Goal: Contribute content: Add original content to the website for others to see

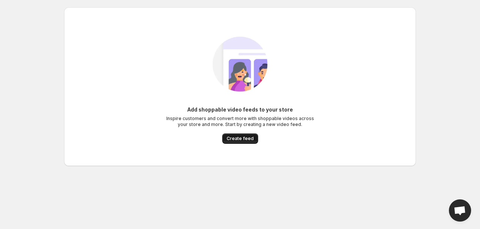
click at [242, 134] on button "Create feed" at bounding box center [240, 138] width 36 height 10
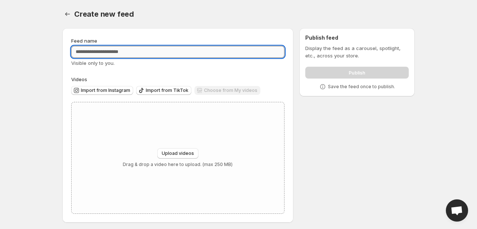
click at [170, 51] on input "Feed name" at bounding box center [177, 52] width 213 height 12
type input "*********"
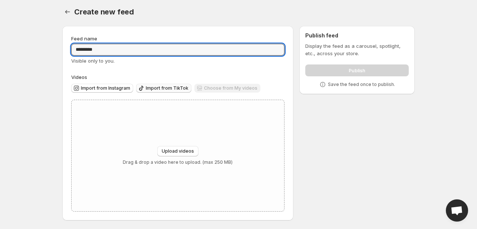
scroll to position [3, 0]
click at [186, 148] on span "Upload videos" at bounding box center [178, 151] width 32 height 6
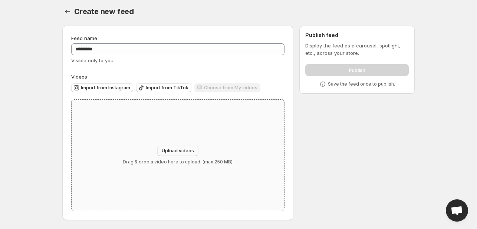
type input "**********"
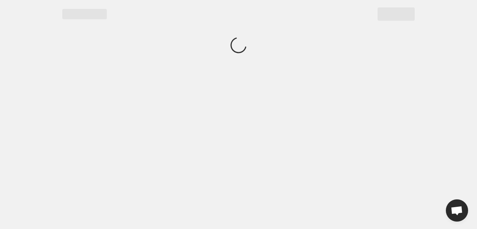
scroll to position [0, 0]
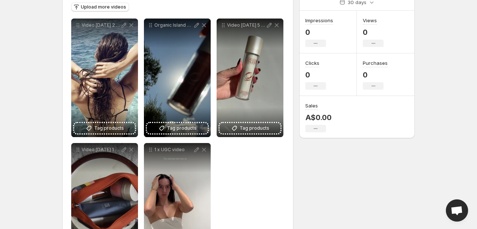
scroll to position [147, 0]
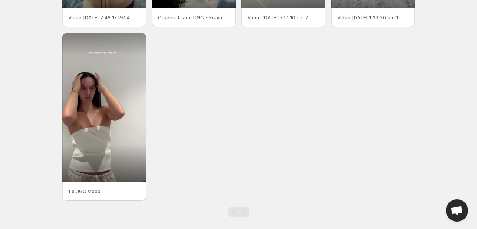
scroll to position [175, 0]
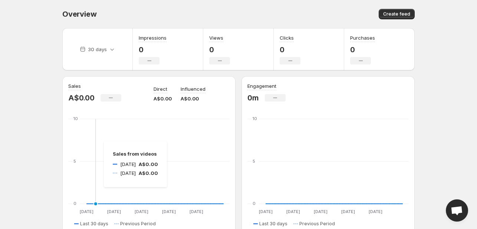
scroll to position [185, 0]
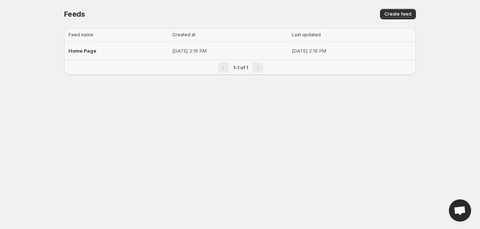
click at [243, 56] on td "[DATE] 2:16 PM" at bounding box center [230, 51] width 120 height 18
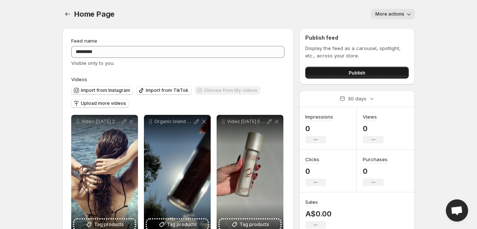
click at [345, 70] on button "Publish" at bounding box center [356, 73] width 103 height 12
